Goal: Task Accomplishment & Management: Manage account settings

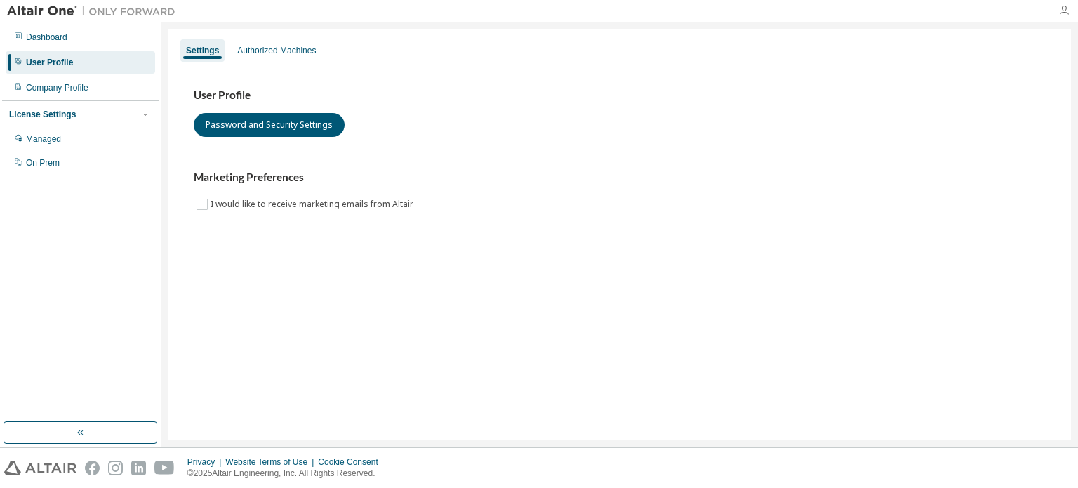
click at [1067, 8] on icon "button" at bounding box center [1064, 10] width 11 height 11
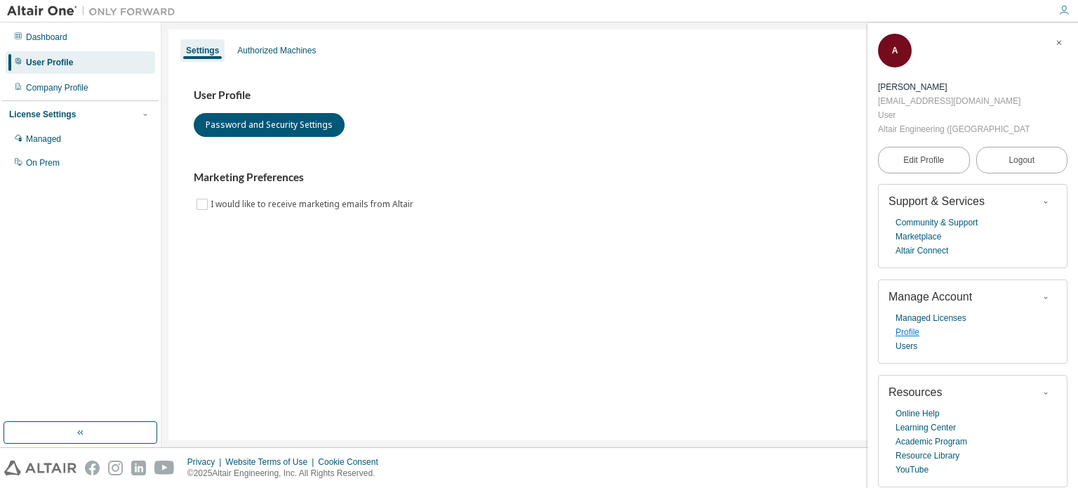
click at [917, 325] on link "Profile" at bounding box center [908, 332] width 24 height 14
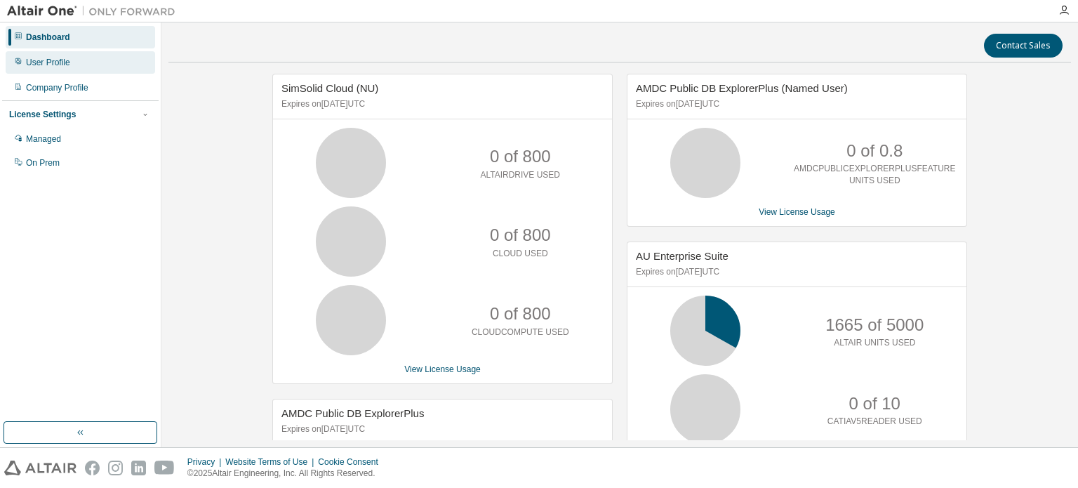
click at [73, 67] on div "User Profile" at bounding box center [81, 62] width 150 height 22
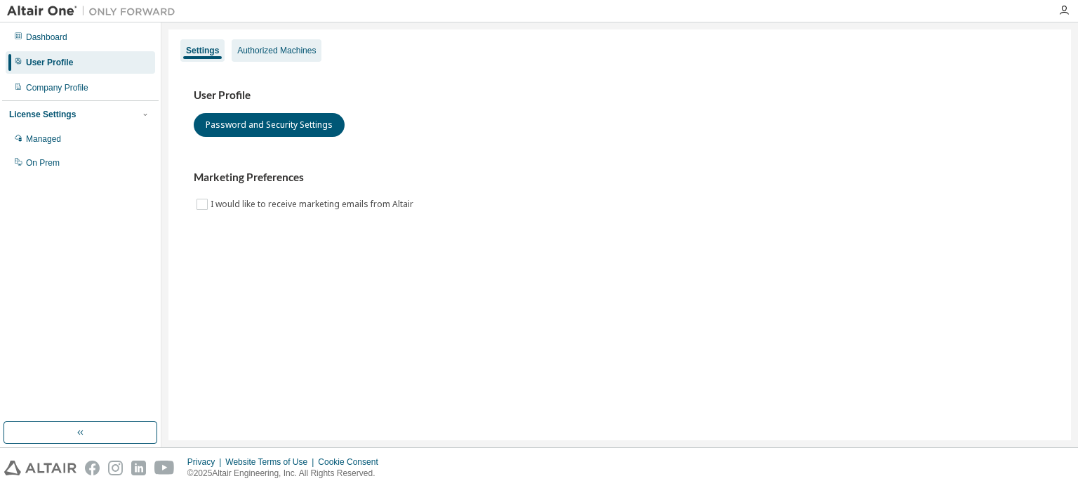
click at [296, 52] on div "Authorized Machines" at bounding box center [276, 50] width 79 height 11
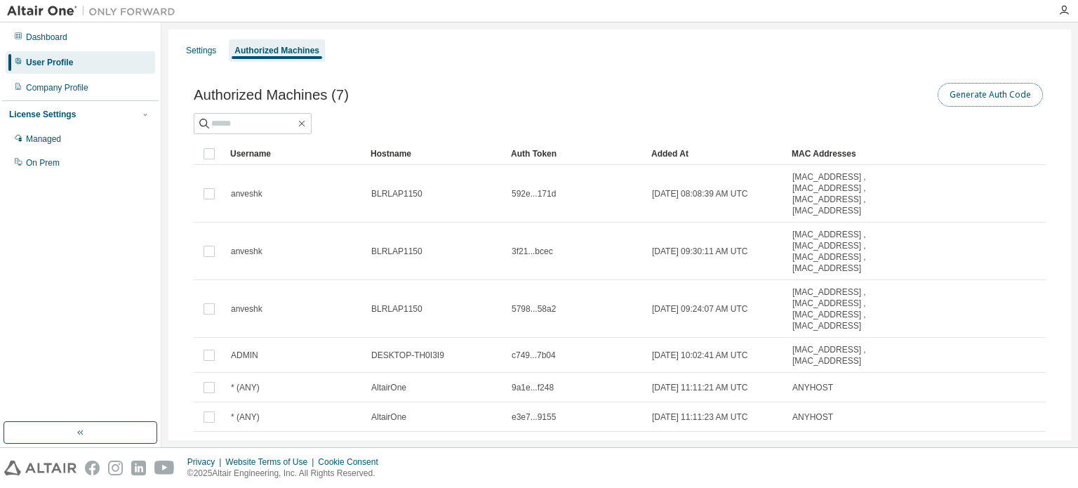
click at [1000, 98] on button "Generate Auth Code" at bounding box center [990, 95] width 105 height 24
click at [72, 43] on div "Dashboard" at bounding box center [81, 37] width 150 height 22
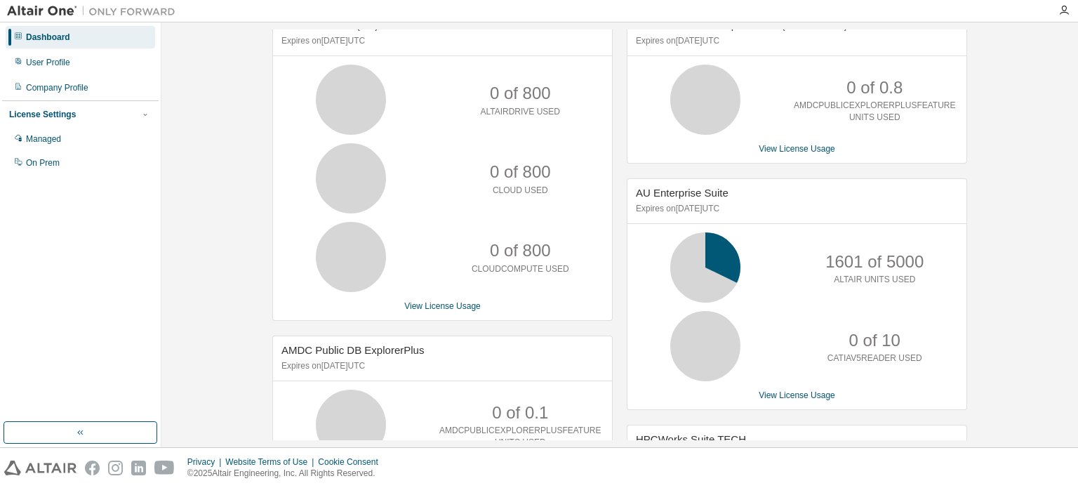
scroll to position [53, 0]
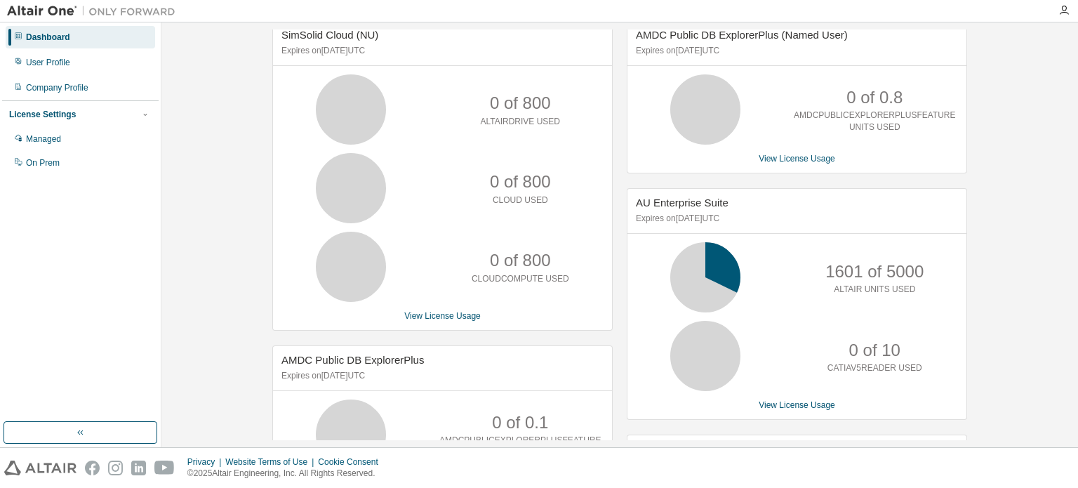
click at [897, 269] on p "1601 of 5000" at bounding box center [875, 272] width 98 height 24
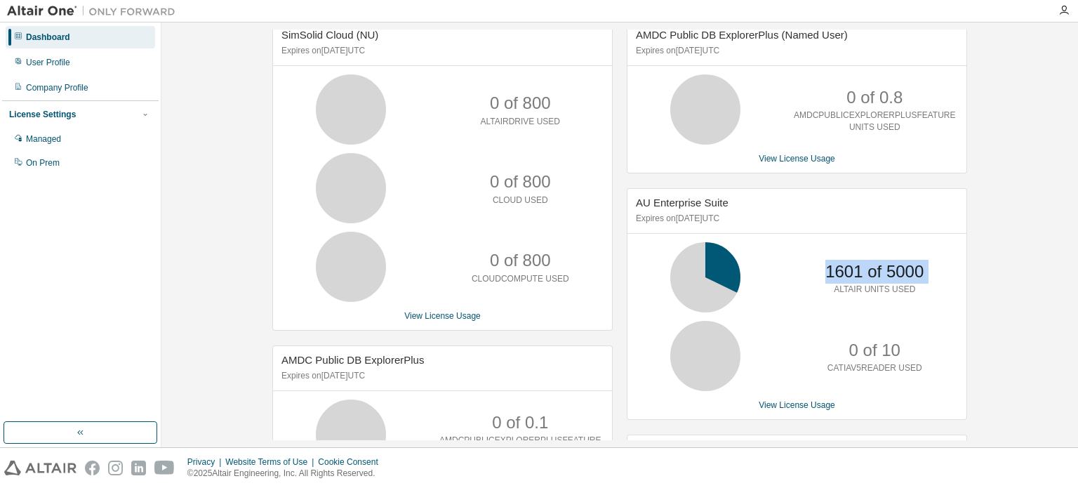
click at [897, 269] on p "1601 of 5000" at bounding box center [875, 272] width 98 height 24
click at [828, 267] on p "1601 of 5000" at bounding box center [875, 272] width 98 height 24
